Goal: Task Accomplishment & Management: Manage account settings

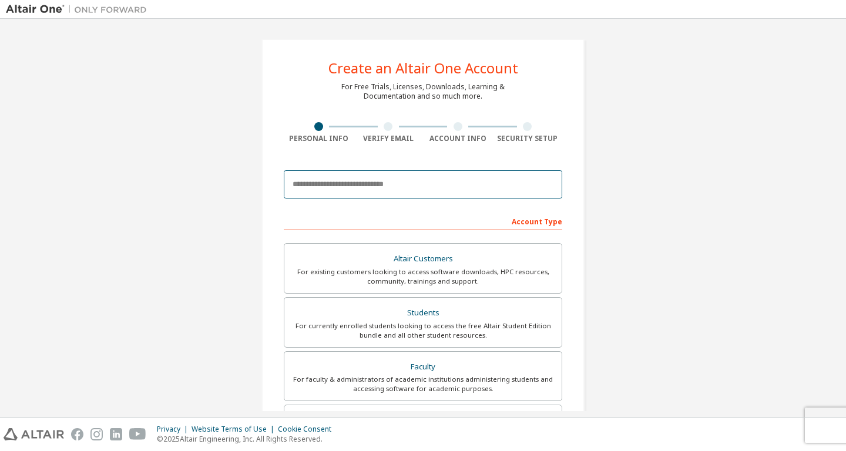
click at [326, 184] on input "email" at bounding box center [423, 184] width 278 height 28
click at [326, 184] on input "***" at bounding box center [423, 184] width 278 height 28
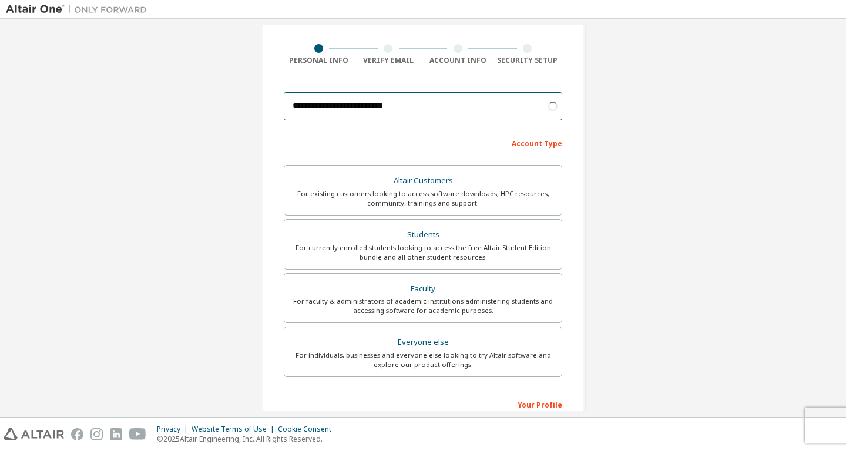
scroll to position [79, 0]
type input "**********"
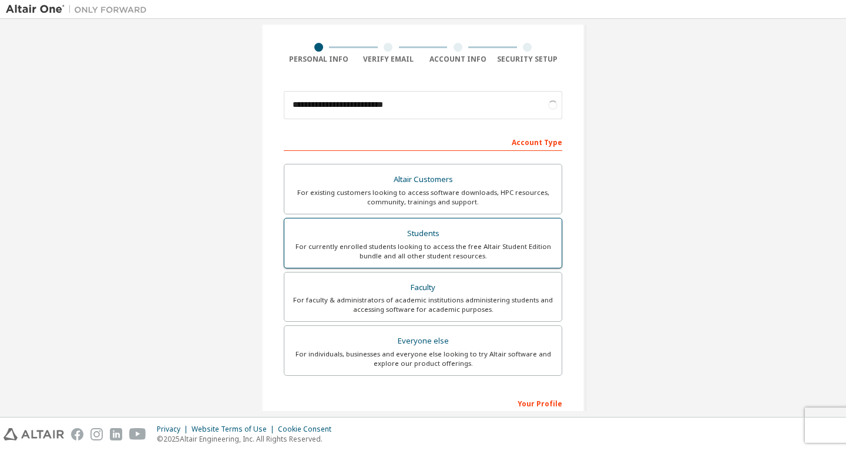
click at [367, 229] on div "Students" at bounding box center [422, 234] width 263 height 16
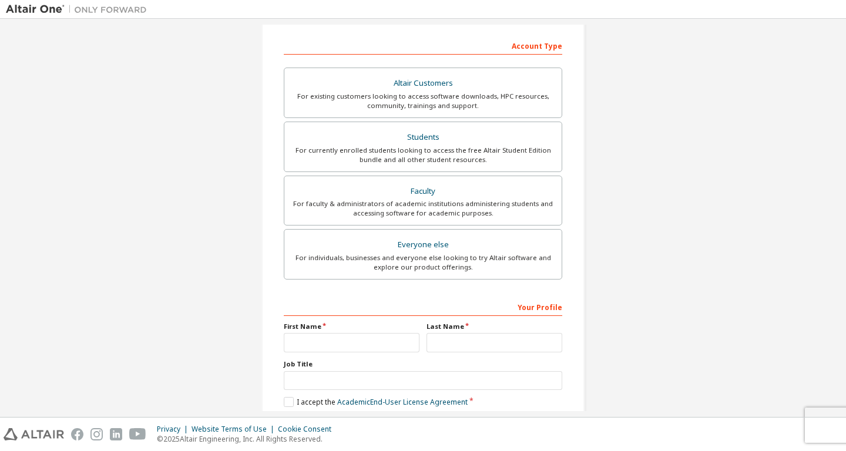
scroll to position [236, 0]
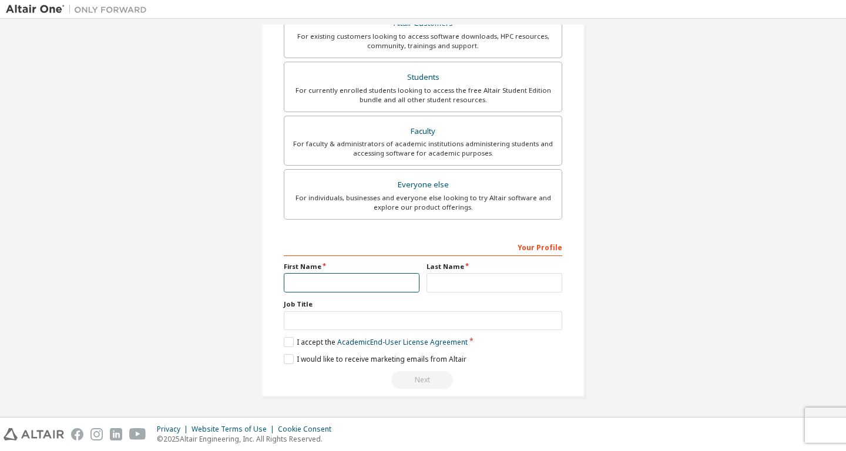
click at [364, 274] on input "text" at bounding box center [352, 282] width 136 height 19
type input "*******"
click at [447, 281] on input "text" at bounding box center [494, 282] width 136 height 19
type input "****"
click at [441, 330] on div "Your Profile First Name ******* Last Name **** Job Title Please provide State/P…" at bounding box center [423, 313] width 278 height 152
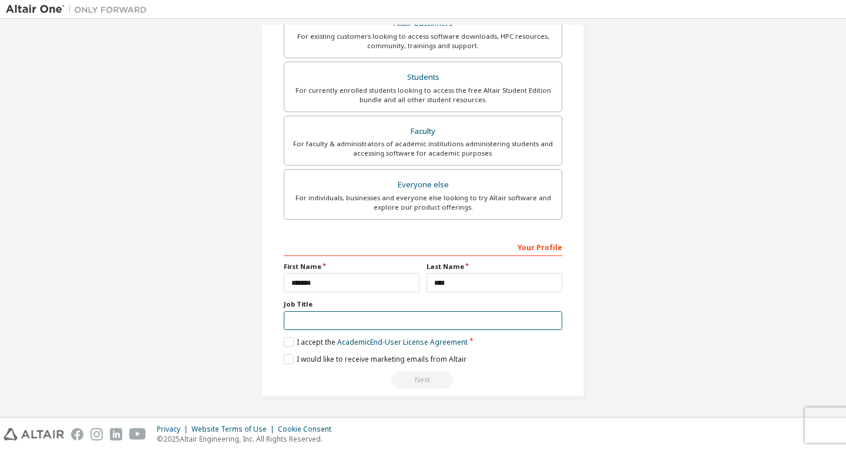
click at [445, 325] on input "text" at bounding box center [423, 320] width 278 height 19
type input "*******"
click at [286, 340] on label "I accept the Academic End-User License Agreement" at bounding box center [376, 342] width 184 height 10
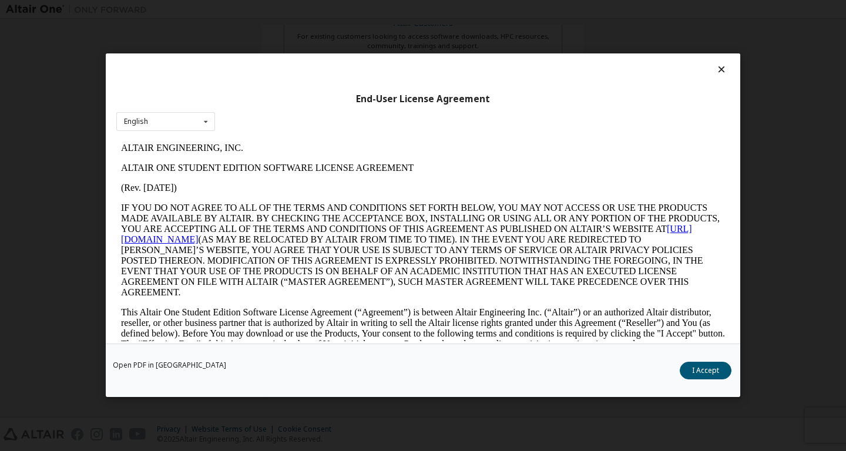
scroll to position [0, 0]
click at [685, 370] on button "I Accept" at bounding box center [706, 371] width 52 height 18
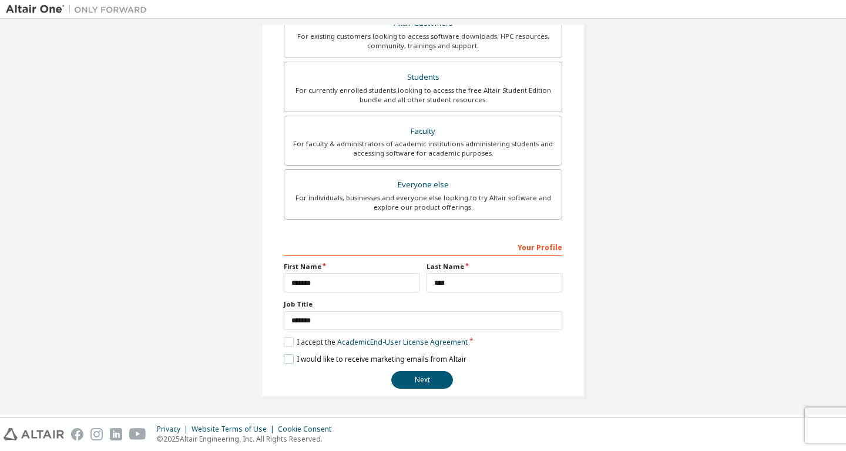
click at [290, 362] on label "I would like to receive marketing emails from Altair" at bounding box center [375, 359] width 183 height 10
click at [423, 377] on button "Next" at bounding box center [422, 380] width 62 height 18
click at [423, 377] on div "Next" at bounding box center [423, 380] width 278 height 18
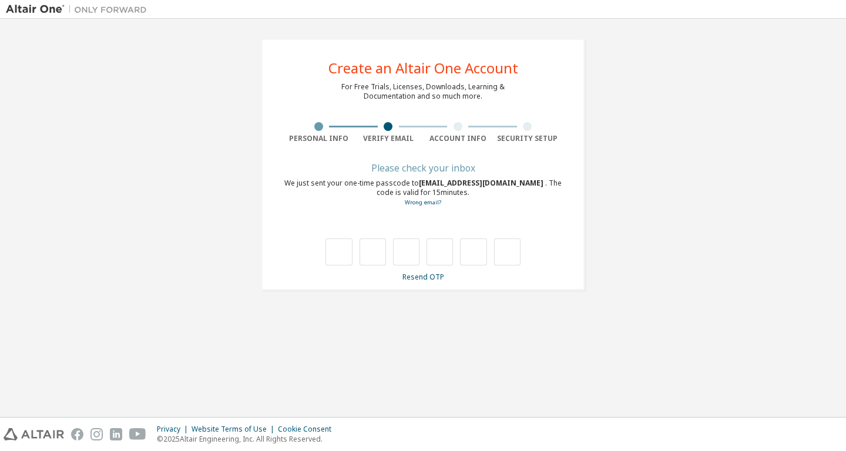
type input "*"
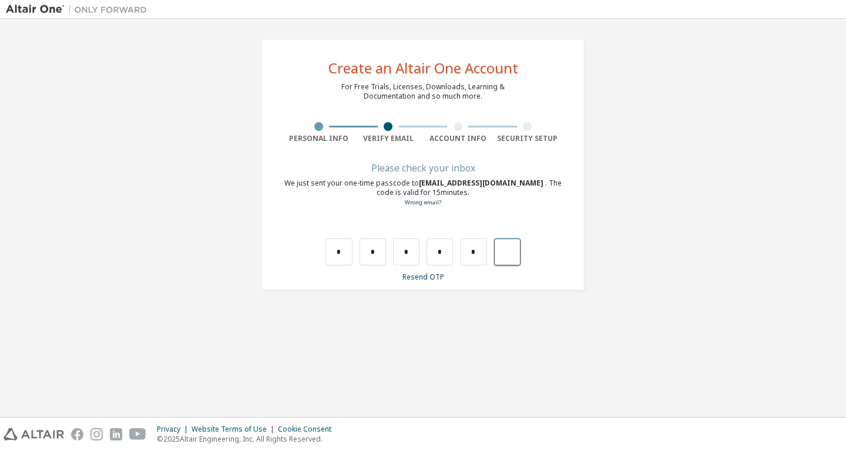
type input "*"
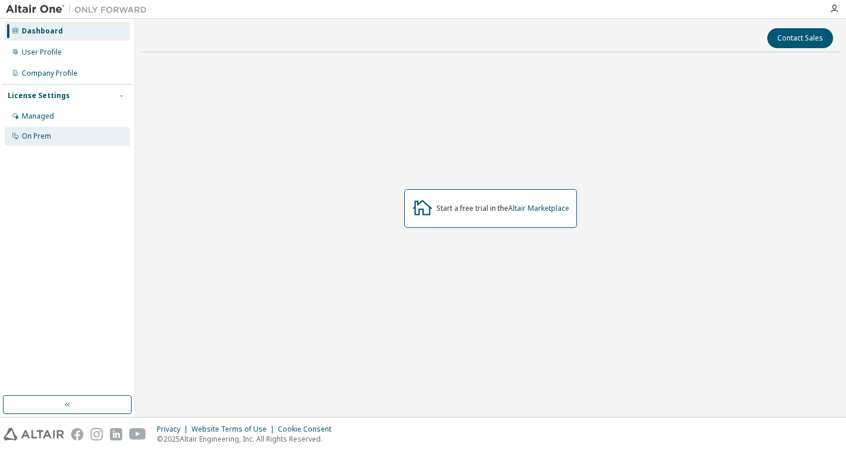
click at [53, 142] on div "On Prem" at bounding box center [67, 136] width 125 height 19
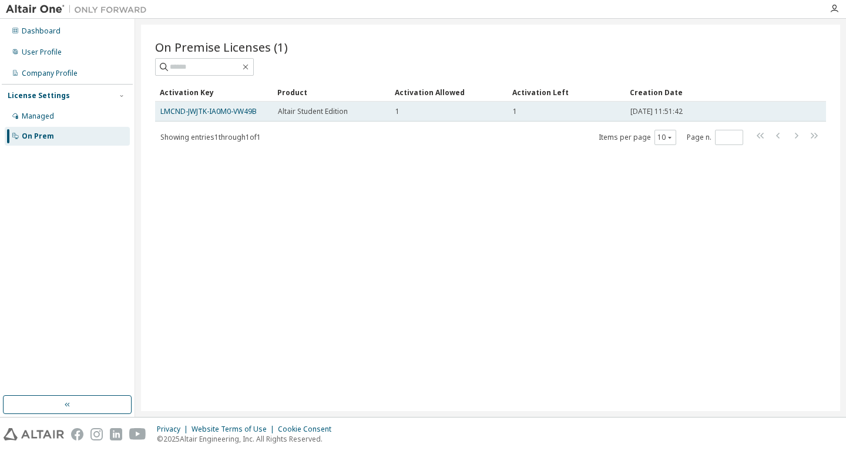
click at [294, 115] on span "Altair Student Edition" at bounding box center [313, 111] width 70 height 9
click at [204, 110] on link "LMCND-JWJTK-IA0M0-VW49B" at bounding box center [208, 111] width 96 height 10
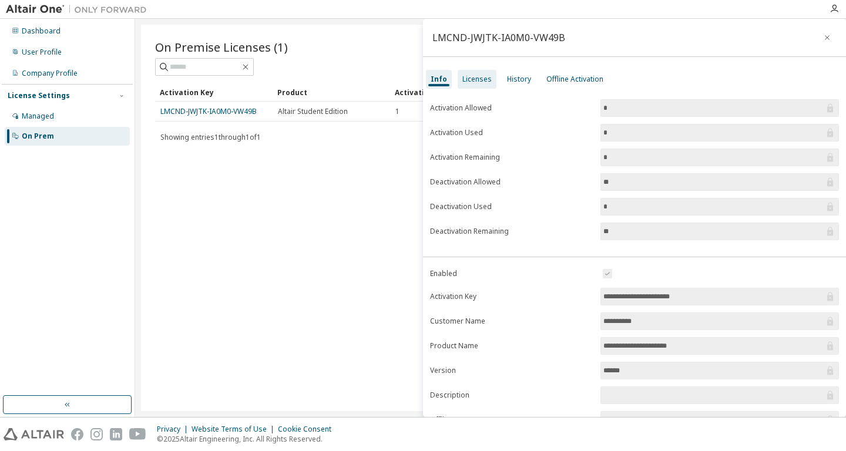
drag, startPoint x: 495, startPoint y: 73, endPoint x: 486, endPoint y: 75, distance: 9.6
click at [486, 75] on div "Info Licenses History Offline Activation" at bounding box center [634, 79] width 423 height 21
click at [486, 75] on div "Licenses" at bounding box center [476, 79] width 29 height 9
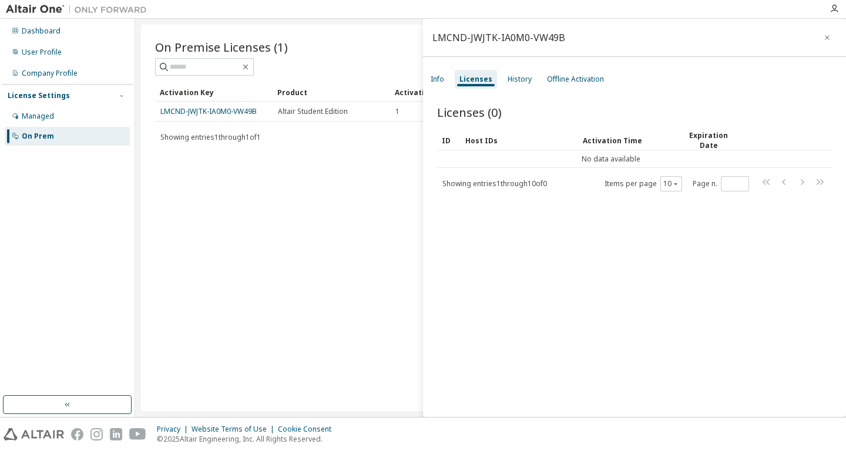
click at [376, 164] on div "On Premise Licenses (1) Clear Load Save Save As Field Operator Value Select fil…" at bounding box center [490, 218] width 699 height 386
drag, startPoint x: 376, startPoint y: 164, endPoint x: 351, endPoint y: 157, distance: 26.1
click at [351, 157] on div "On Premise Licenses (1) Clear Load Save Save As Field Operator Value Select fil…" at bounding box center [490, 218] width 699 height 386
click at [43, 112] on div "Managed" at bounding box center [67, 116] width 125 height 19
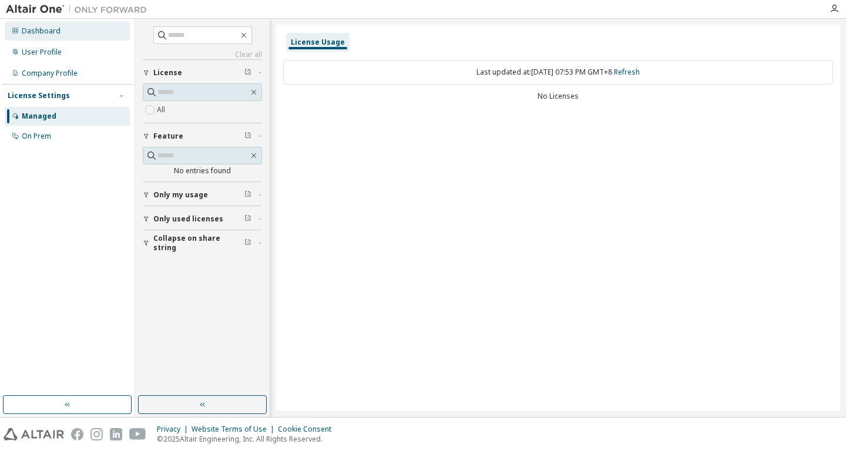
click at [66, 39] on div "Dashboard" at bounding box center [67, 31] width 125 height 19
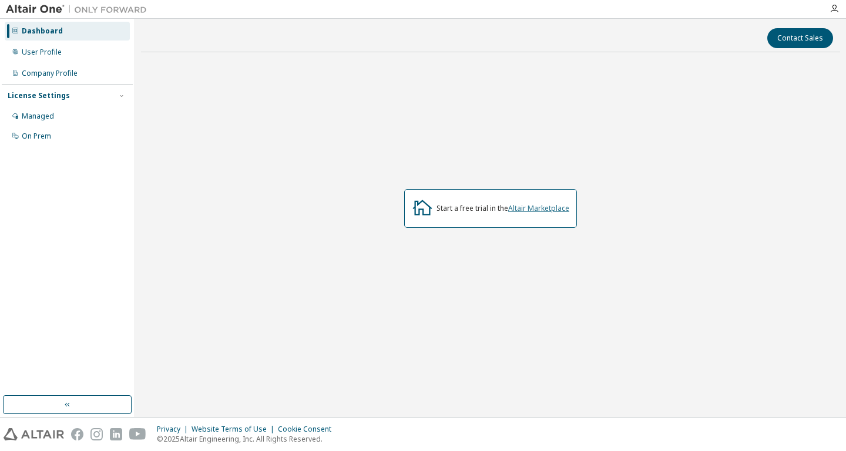
click at [546, 209] on link "Altair Marketplace" at bounding box center [538, 208] width 61 height 10
